Goal: Information Seeking & Learning: Understand process/instructions

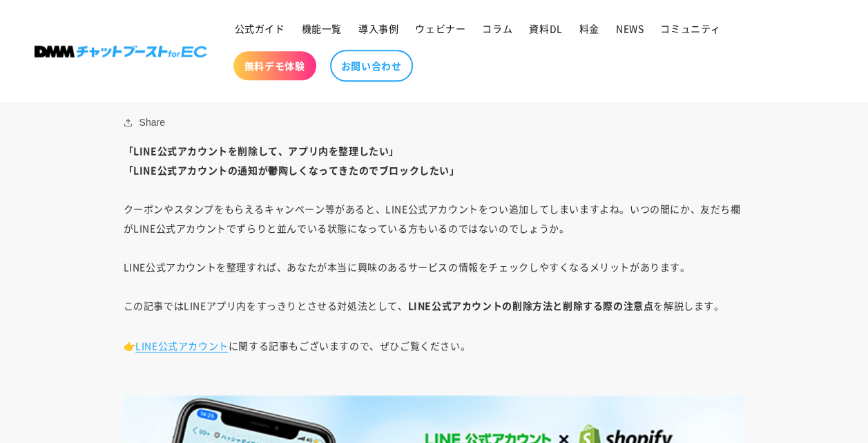
scroll to position [967, 0]
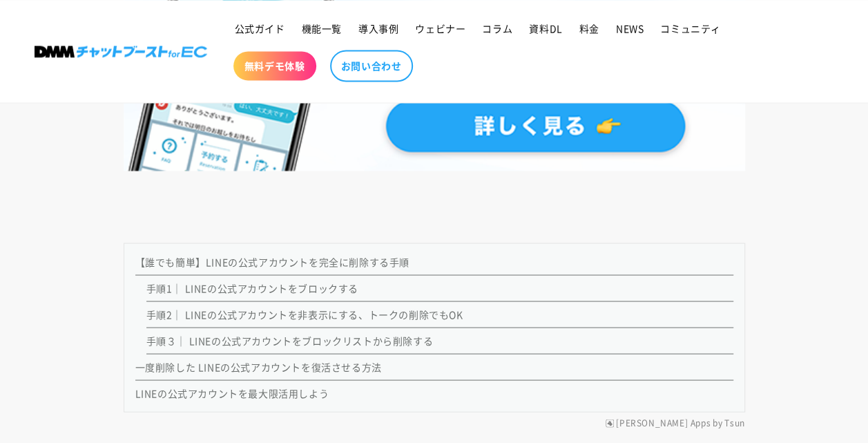
scroll to position [1174, 0]
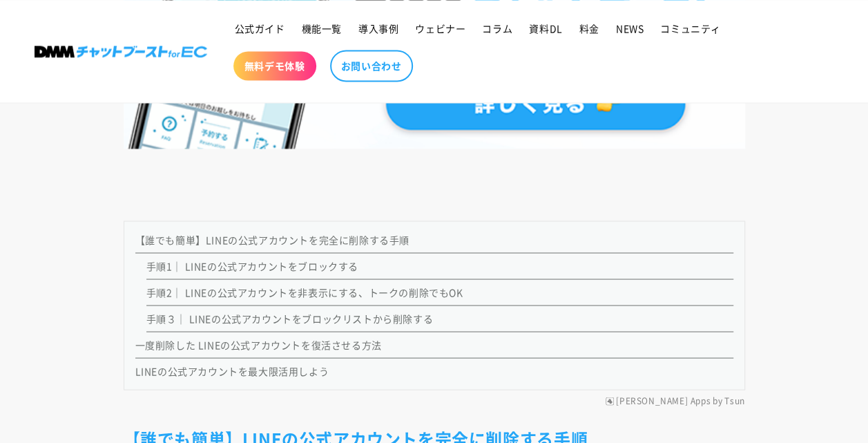
click at [252, 319] on link "手順３｜ LINEの公式アカウントをブロックリストから削除する" at bounding box center [289, 318] width 287 height 14
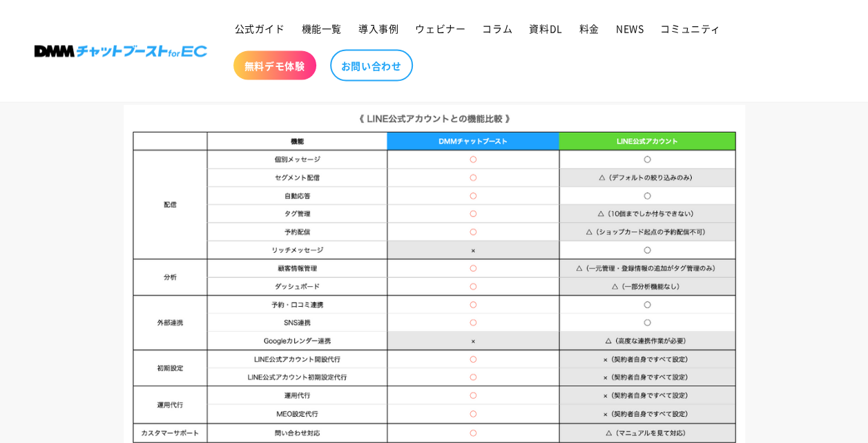
scroll to position [6993, 0]
